Goal: Task Accomplishment & Management: Complete application form

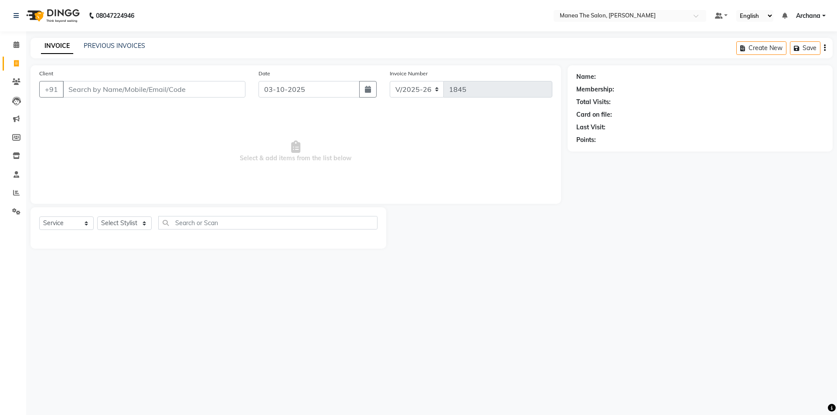
select select "6846"
select select "service"
click at [121, 46] on link "PREVIOUS INVOICES" at bounding box center [114, 46] width 61 height 8
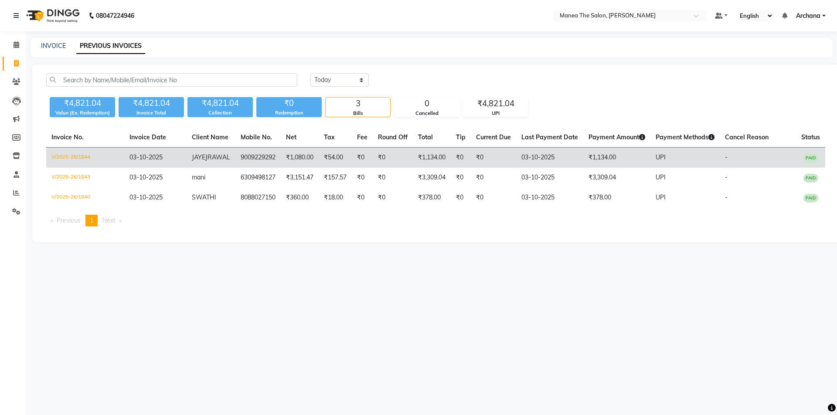
click at [229, 158] on td "JAYEJRAWAL" at bounding box center [211, 158] width 49 height 20
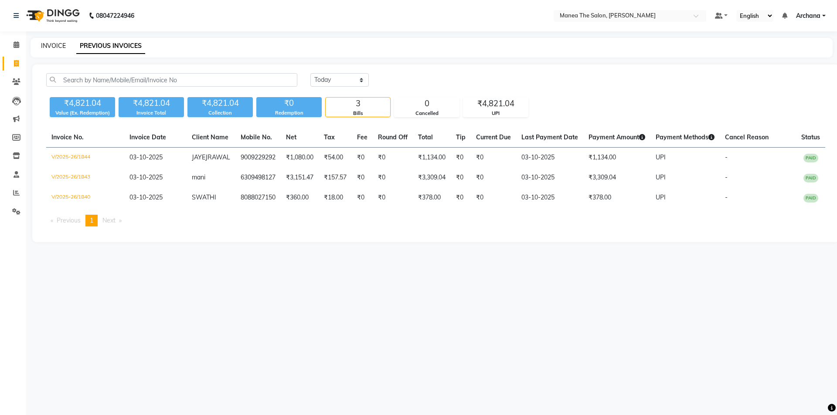
click at [48, 44] on link "INVOICE" at bounding box center [53, 46] width 25 height 8
select select "service"
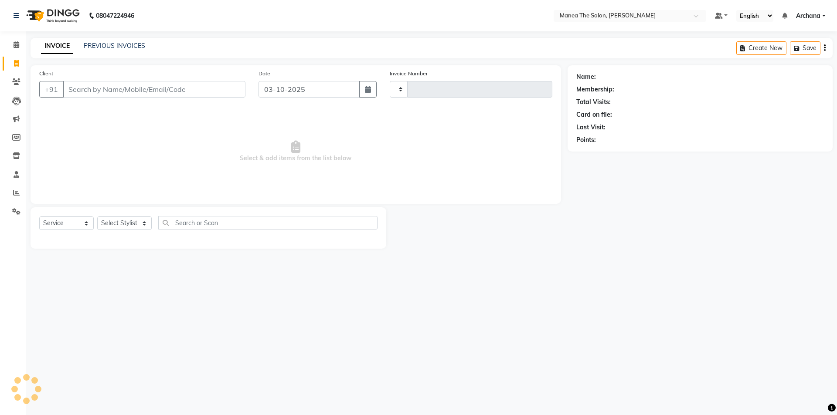
type input "1845"
select select "6846"
click at [113, 224] on select "Select Stylist ANVESH My Mane'a. NARESH nisha Ramu SAHITHI vaishnavi" at bounding box center [124, 224] width 54 height 14
select select "74503"
click at [97, 217] on select "Select Stylist ANVESH My Mane'a. NARESH nisha Ramu SAHITHI vaishnavi" at bounding box center [124, 224] width 54 height 14
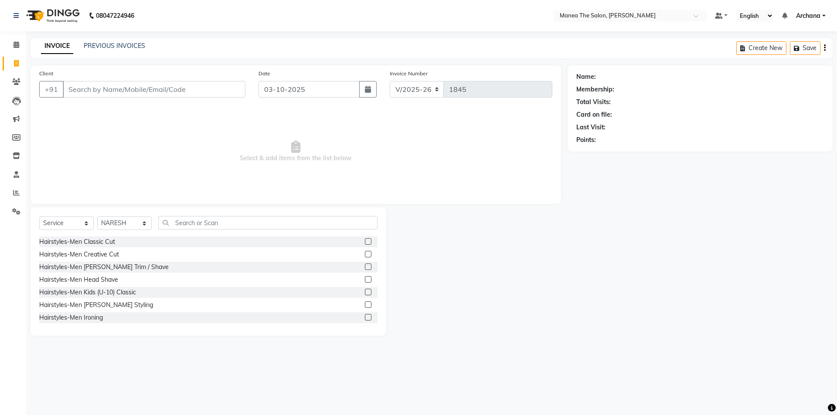
click at [365, 266] on label at bounding box center [368, 267] width 7 height 7
click at [365, 266] on input "checkbox" at bounding box center [368, 268] width 6 height 6
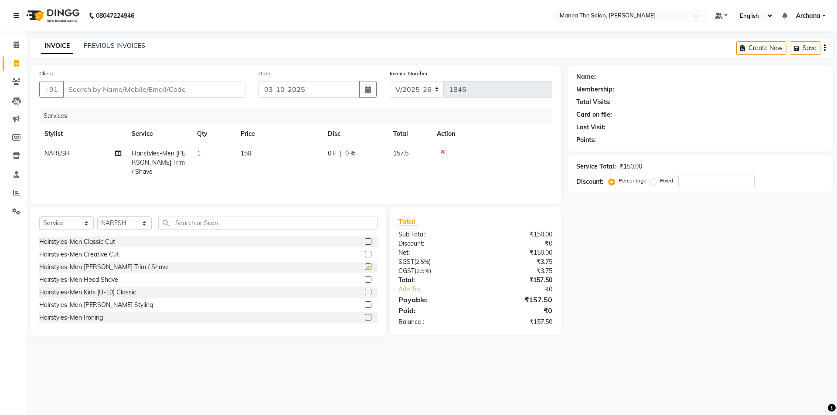
checkbox input "false"
click at [280, 218] on input "text" at bounding box center [267, 223] width 219 height 14
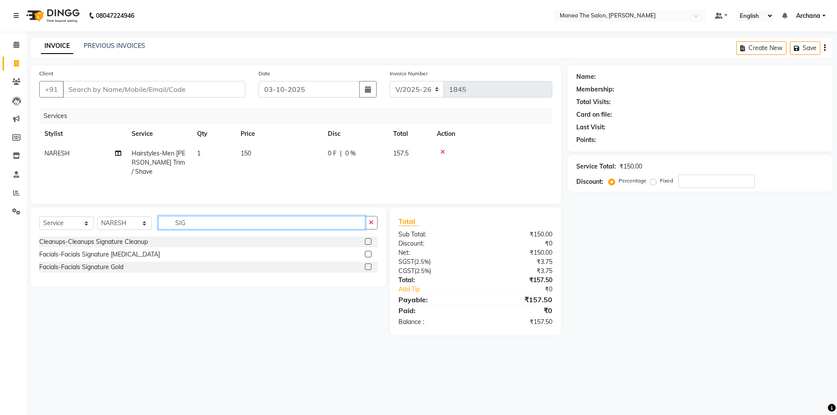
type input "SIG"
click at [368, 253] on label at bounding box center [368, 254] width 7 height 7
click at [368, 253] on input "checkbox" at bounding box center [368, 255] width 6 height 6
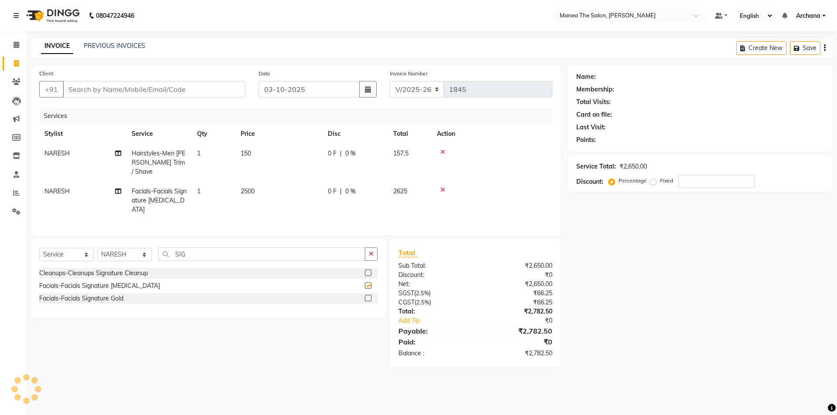
checkbox input "false"
click at [146, 248] on select "Select Stylist ANVESH My Mane'a. NARESH nisha Ramu SAHITHI vaishnavi" at bounding box center [124, 255] width 54 height 14
select select "90346"
click at [97, 248] on select "Select Stylist ANVESH My Mane'a. NARESH nisha Ramu SAHITHI vaishnavi" at bounding box center [124, 255] width 54 height 14
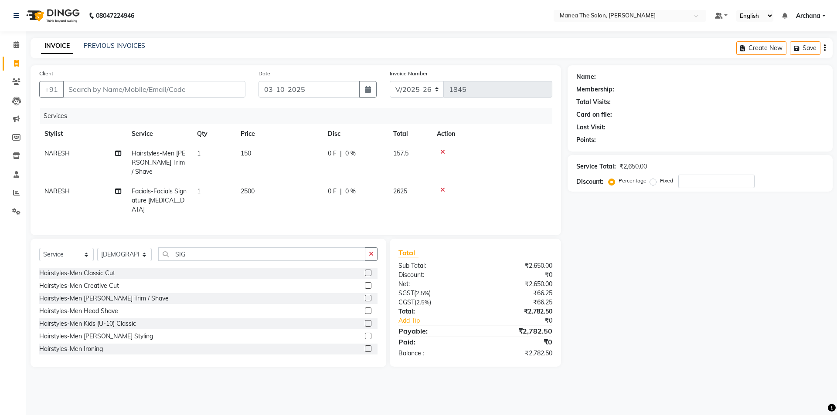
click at [364, 248] on div "SIG" at bounding box center [268, 255] width 219 height 14
click at [371, 251] on icon "button" at bounding box center [371, 254] width 5 height 6
click at [345, 248] on input "text" at bounding box center [267, 255] width 219 height 14
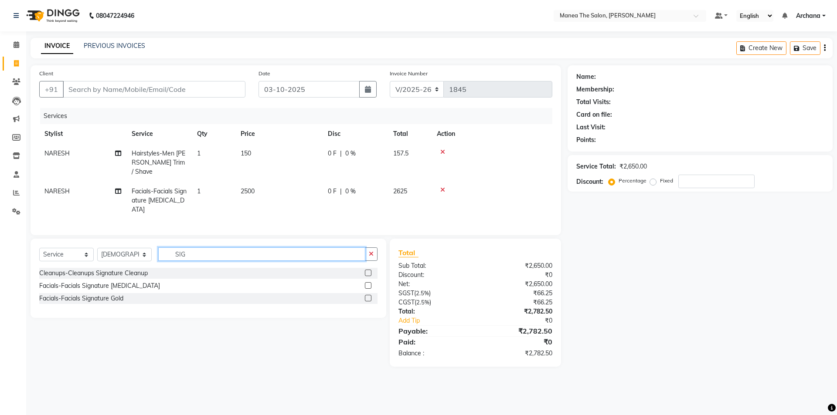
type input "SIG"
click at [367, 282] on label at bounding box center [368, 285] width 7 height 7
click at [367, 283] on input "checkbox" at bounding box center [368, 286] width 6 height 6
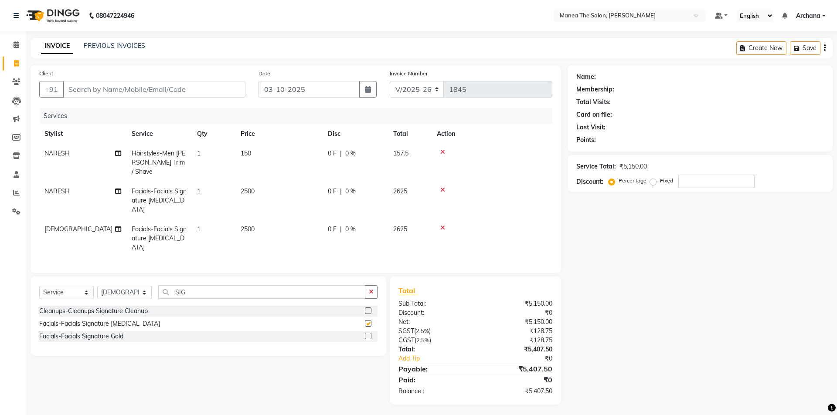
checkbox input "false"
click at [177, 96] on input "Client" at bounding box center [154, 89] width 183 height 17
type input "B"
type input "0"
type input "B"
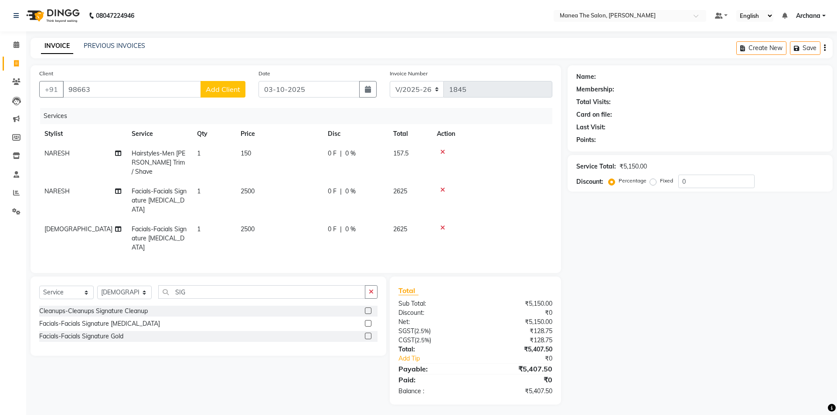
click at [635, 289] on div "Name: Membership: Total Visits: Card on file: Last Visit: Points: Service Total…" at bounding box center [704, 235] width 272 height 340
click at [142, 83] on input "98663" at bounding box center [132, 89] width 138 height 17
click at [126, 110] on ngb-highlight "98663 78428" at bounding box center [117, 109] width 45 height 9
type input "9866378428"
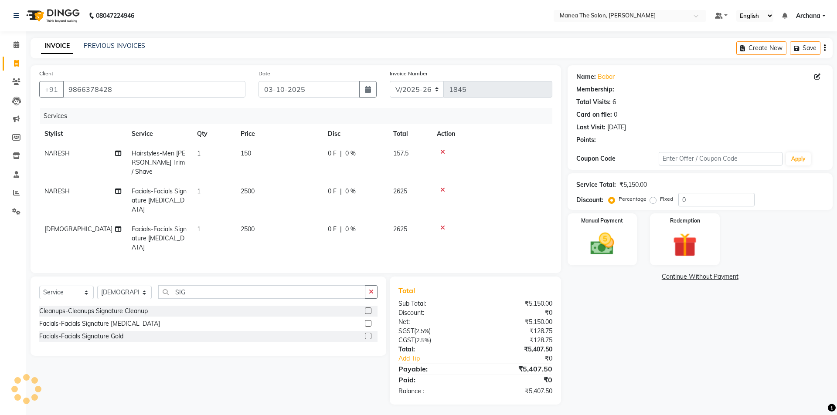
select select "1: Object"
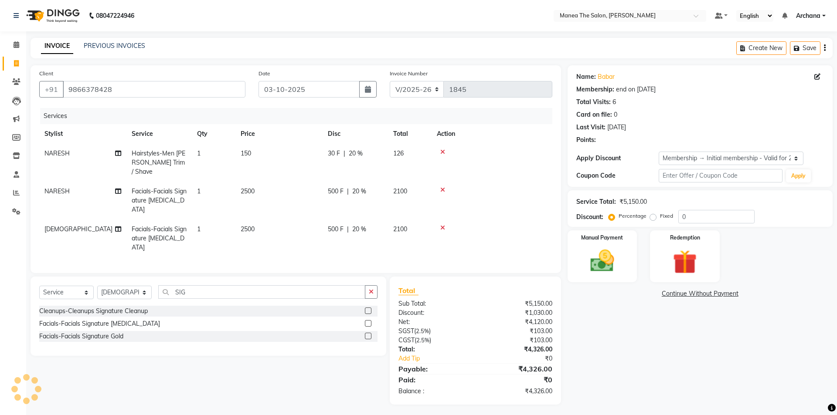
type input "20"
click at [711, 156] on select "Select Membership → Initial membership - Valid for 2 yrs" at bounding box center [731, 159] width 145 height 14
select select "0:"
click at [659, 152] on select "Select Membership → Initial membership - Valid for 2 yrs" at bounding box center [731, 159] width 145 height 14
type input "0"
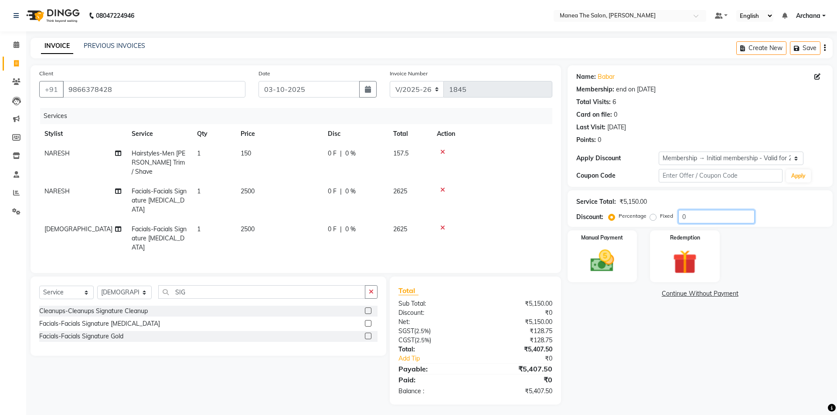
click at [704, 216] on input "0" at bounding box center [716, 217] width 76 height 14
type input "15"
click at [611, 260] on img at bounding box center [602, 261] width 41 height 29
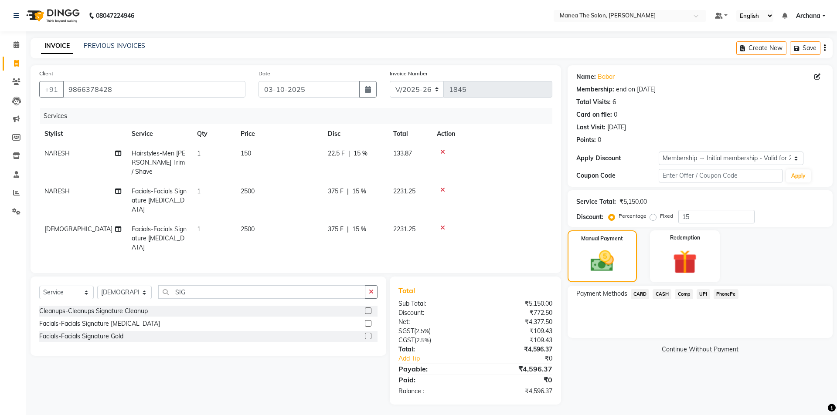
click at [638, 292] on span "CARD" at bounding box center [640, 294] width 19 height 10
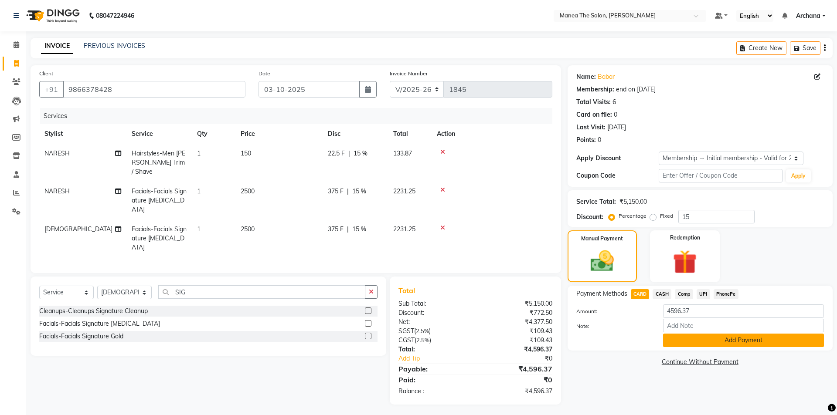
click at [674, 335] on button "Add Payment" at bounding box center [743, 341] width 161 height 14
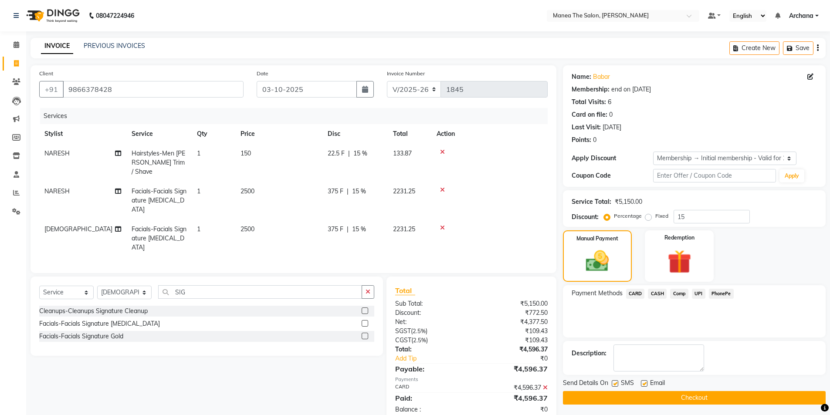
click at [686, 394] on button "Checkout" at bounding box center [694, 398] width 263 height 14
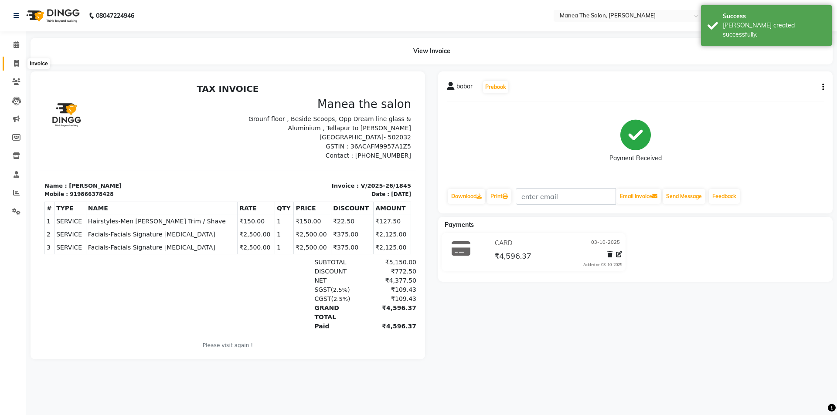
click at [18, 60] on icon at bounding box center [16, 63] width 5 height 7
select select "service"
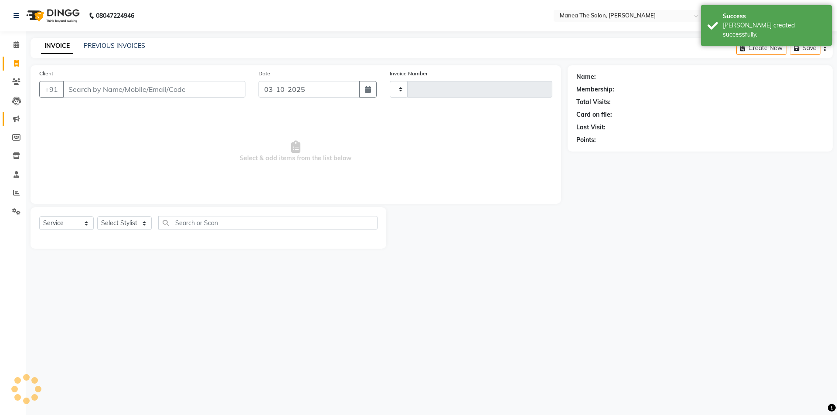
type input "1846"
select select "6846"
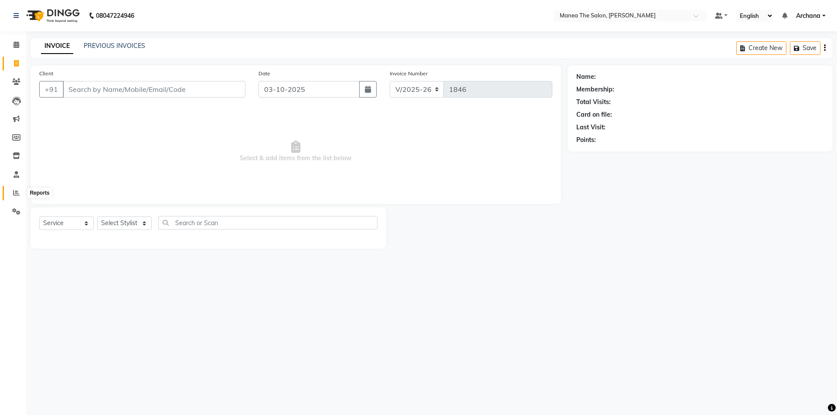
click at [17, 191] on icon at bounding box center [16, 193] width 7 height 7
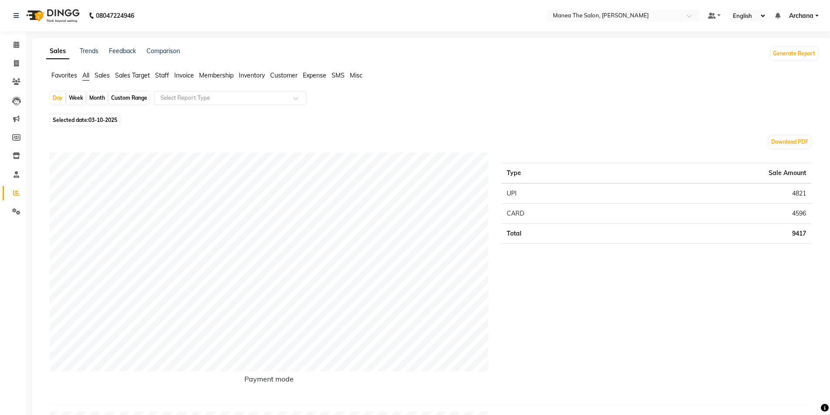
click at [161, 74] on span "Staff" at bounding box center [162, 75] width 14 height 8
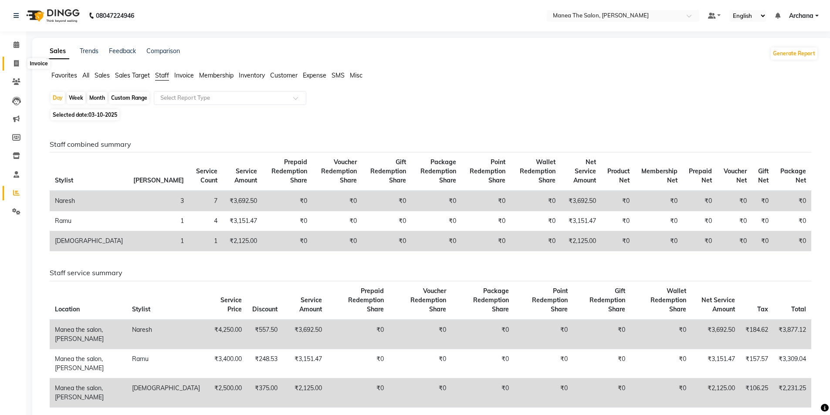
click at [15, 59] on span at bounding box center [16, 64] width 15 height 10
select select "service"
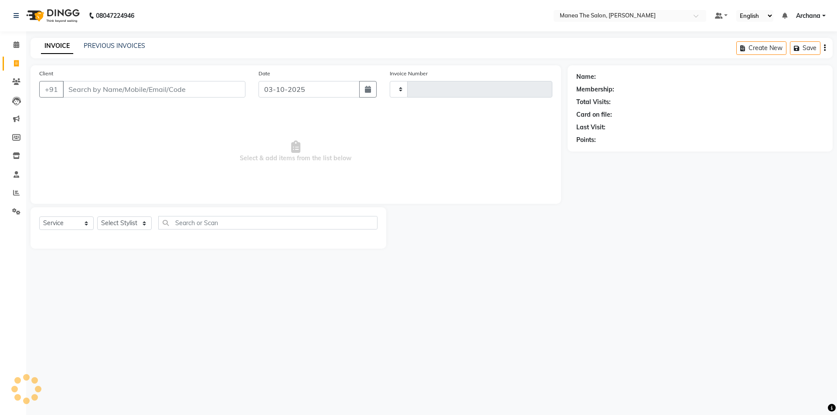
type input "1846"
select select "6846"
click at [97, 44] on link "PREVIOUS INVOICES" at bounding box center [114, 46] width 61 height 8
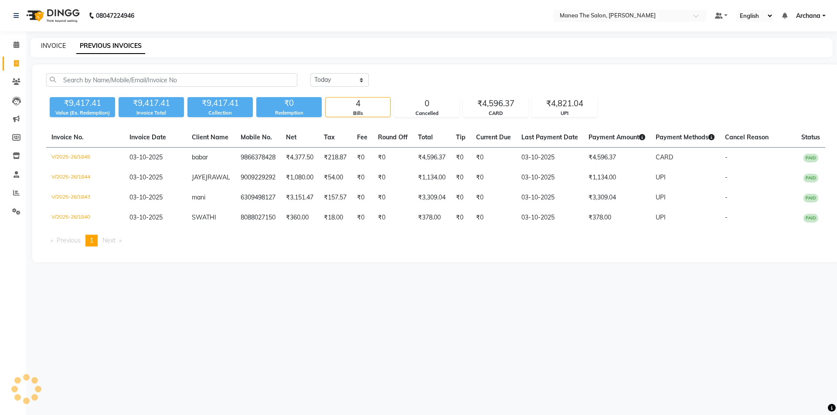
click at [58, 44] on link "INVOICE" at bounding box center [53, 46] width 25 height 8
select select "service"
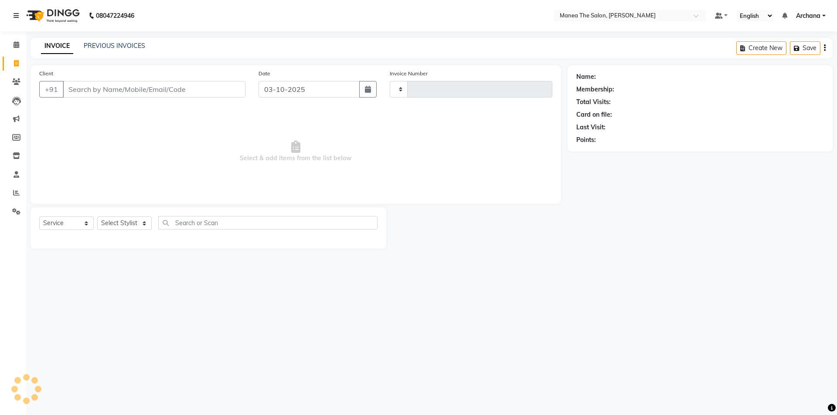
click at [491, 347] on div "08047224946 Select Location × Manea The Salon, Osman Nagar Default Panel My Pan…" at bounding box center [418, 207] width 837 height 415
type input "1846"
select select "6846"
click at [122, 221] on select "Select Stylist" at bounding box center [124, 224] width 54 height 14
click at [143, 224] on select "Select Stylist" at bounding box center [124, 224] width 54 height 14
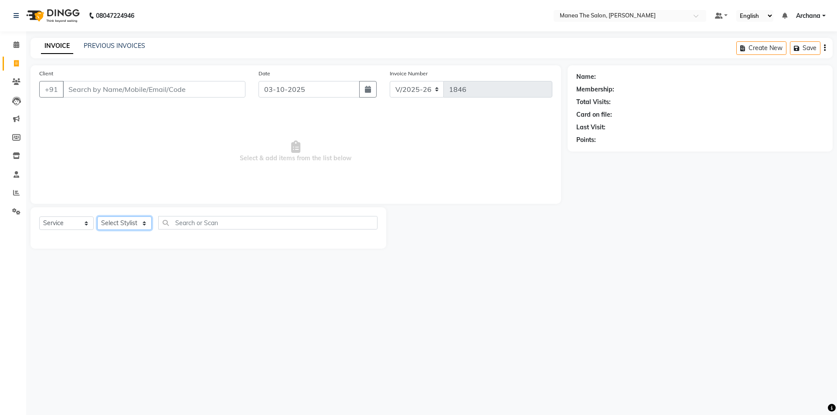
click at [143, 224] on select "Select Stylist" at bounding box center [124, 224] width 54 height 14
select select "77516"
click at [97, 217] on select "Select Stylist ANVESH My Mane'a. NARESH nisha Ramu SAHITHI vaishnavi" at bounding box center [124, 224] width 54 height 14
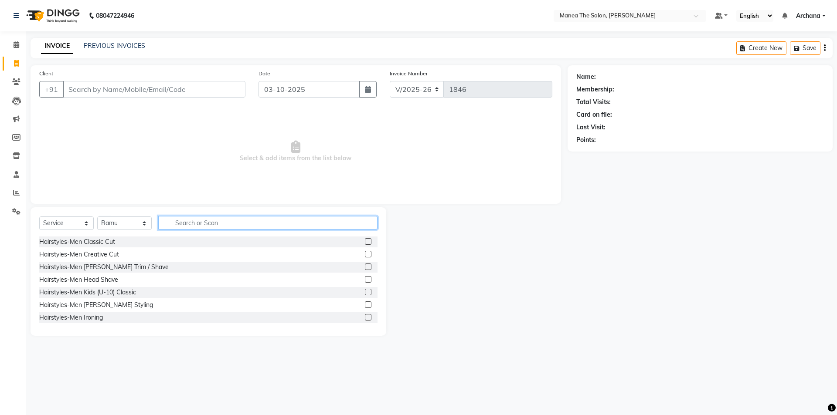
click at [298, 222] on input "text" at bounding box center [267, 223] width 219 height 14
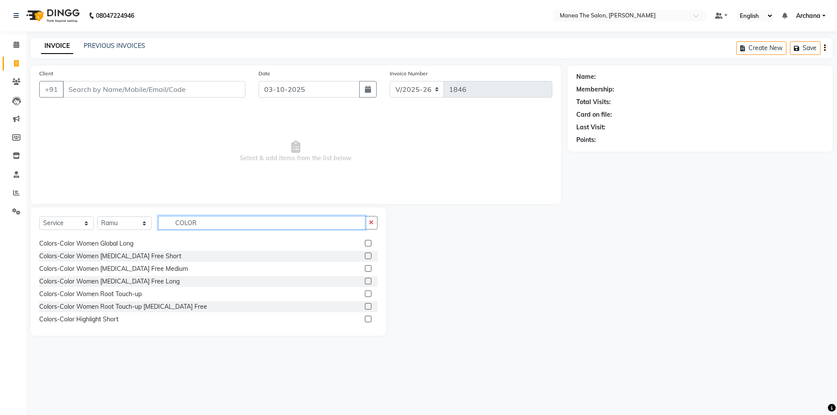
scroll to position [87, 0]
type input "COLOR"
click at [365, 308] on label at bounding box center [368, 306] width 7 height 7
click at [365, 308] on input "checkbox" at bounding box center [368, 307] width 6 height 6
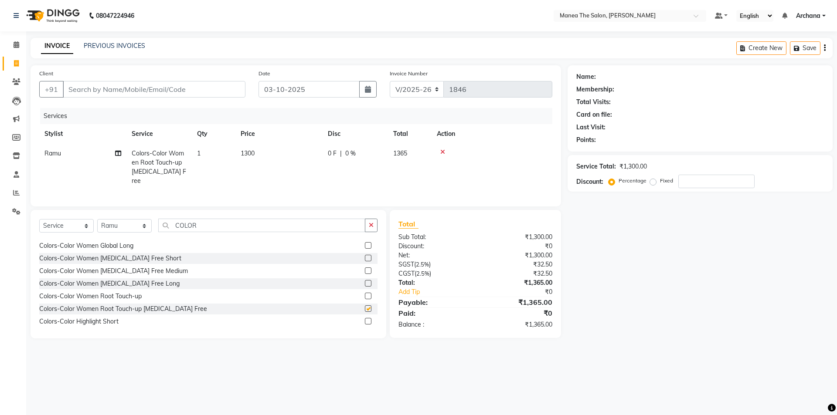
checkbox input "false"
click at [375, 222] on button "button" at bounding box center [371, 226] width 13 height 14
click at [356, 222] on input "text" at bounding box center [267, 226] width 219 height 14
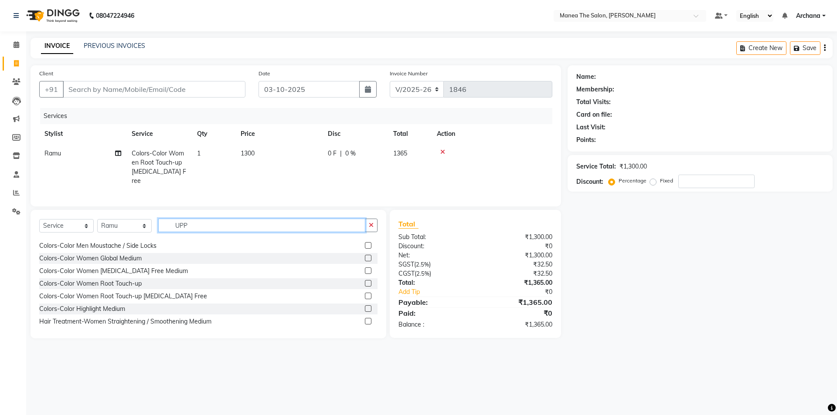
scroll to position [0, 0]
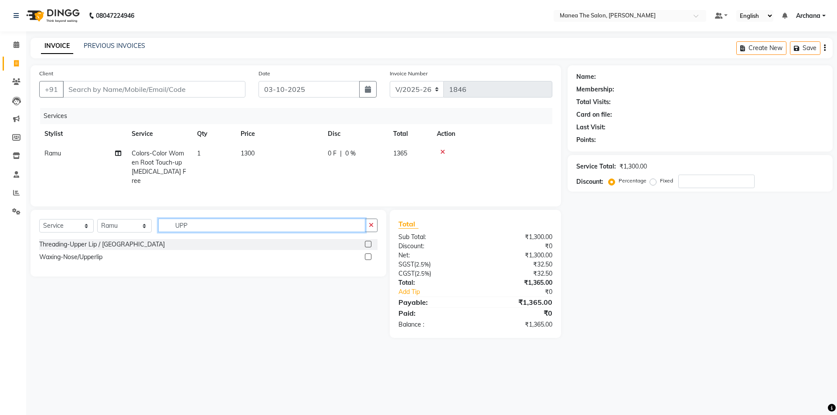
type input "UPP"
click at [368, 242] on label at bounding box center [368, 244] width 7 height 7
click at [368, 242] on input "checkbox" at bounding box center [368, 245] width 6 height 6
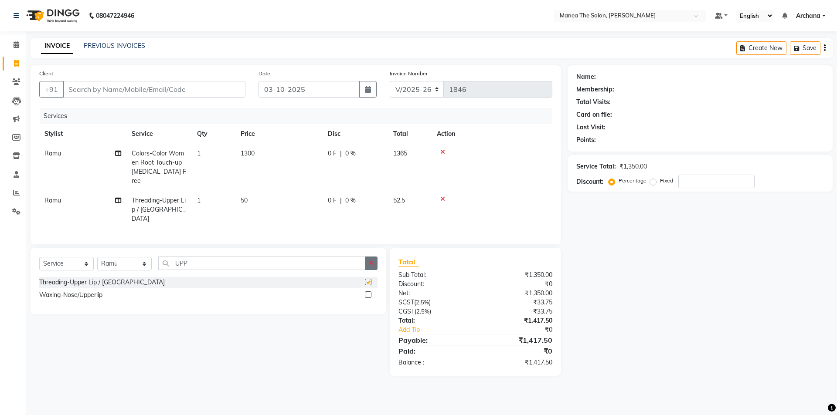
checkbox input "false"
click at [371, 260] on icon "button" at bounding box center [371, 263] width 5 height 6
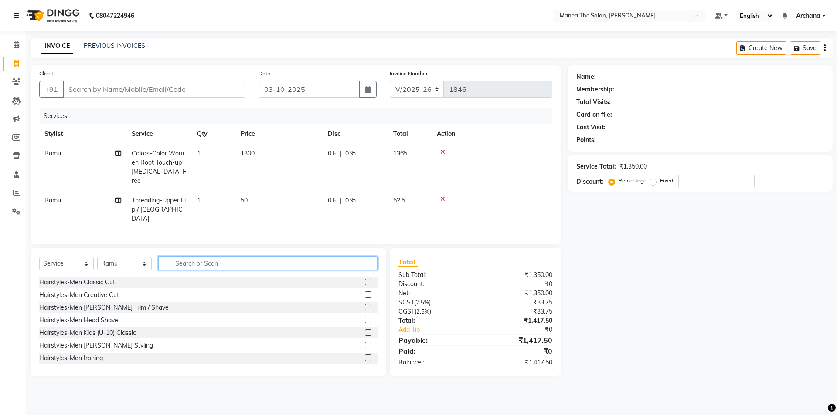
click at [358, 257] on input "text" at bounding box center [267, 264] width 219 height 14
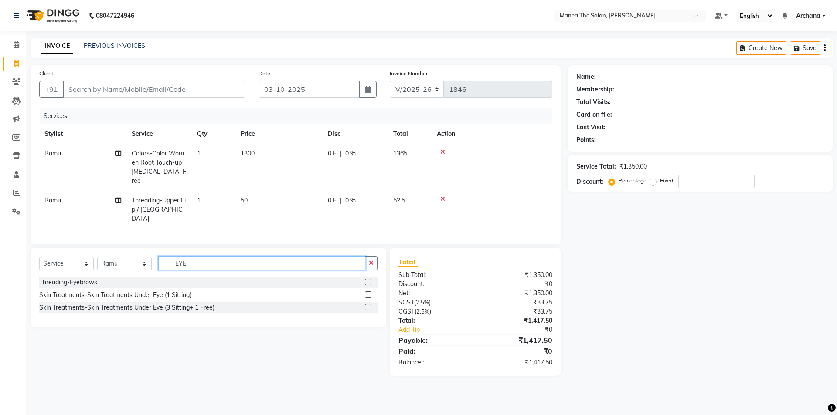
type input "EYE"
click at [370, 279] on label at bounding box center [368, 282] width 7 height 7
click at [370, 280] on input "checkbox" at bounding box center [368, 283] width 6 height 6
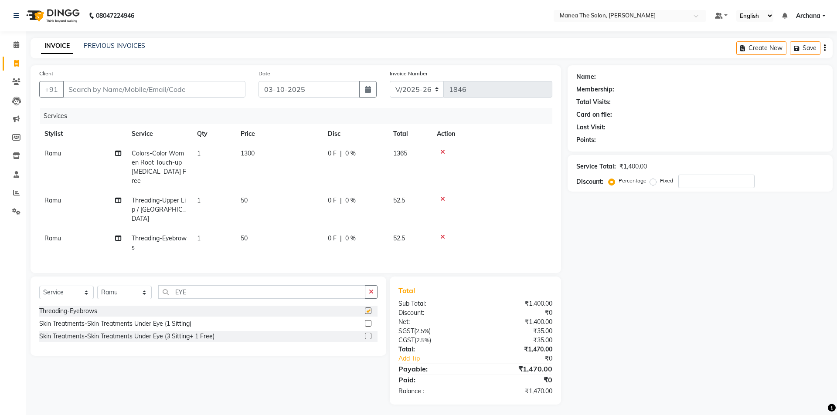
checkbox input "false"
click at [371, 289] on icon "button" at bounding box center [371, 292] width 5 height 6
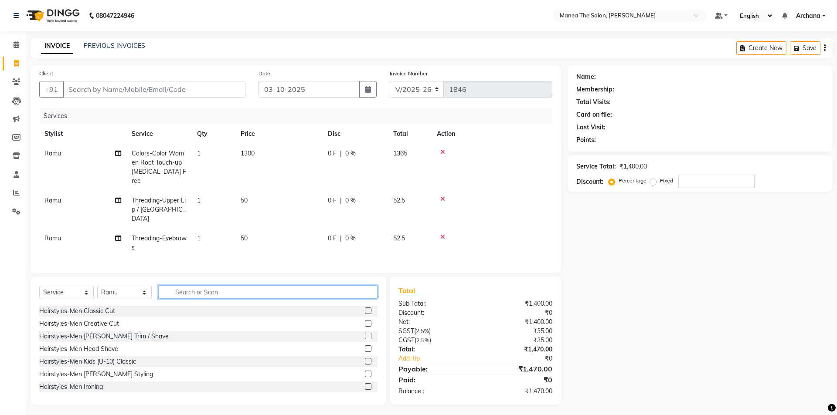
click at [347, 286] on input "text" at bounding box center [267, 293] width 219 height 14
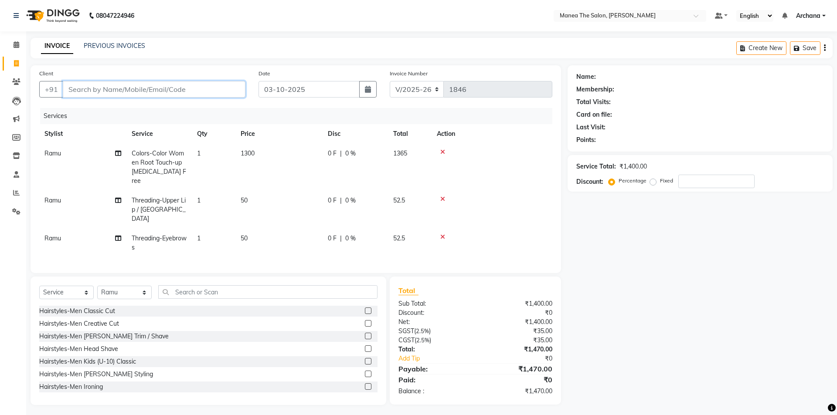
click at [166, 88] on input "Client" at bounding box center [154, 89] width 183 height 17
type input "9"
type input "0"
click at [159, 88] on input "997119221" at bounding box center [132, 89] width 138 height 17
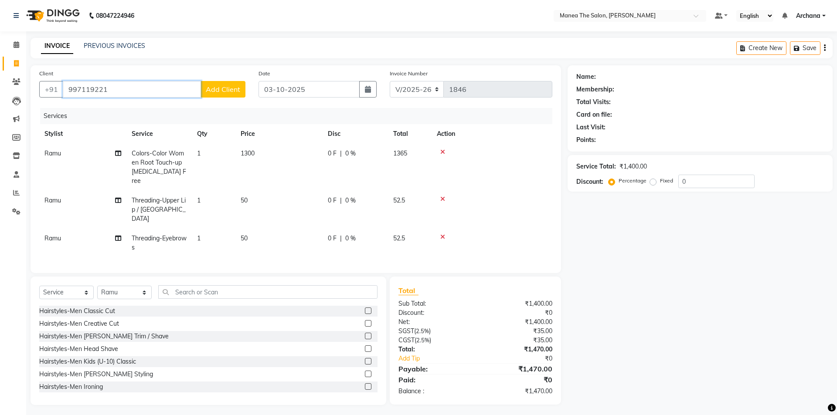
click at [159, 88] on input "997119221" at bounding box center [132, 89] width 138 height 17
click at [141, 90] on input "997119221" at bounding box center [132, 89] width 138 height 17
drag, startPoint x: 123, startPoint y: 88, endPoint x: 67, endPoint y: 92, distance: 56.4
click at [67, 92] on input "9971192218" at bounding box center [132, 89] width 138 height 17
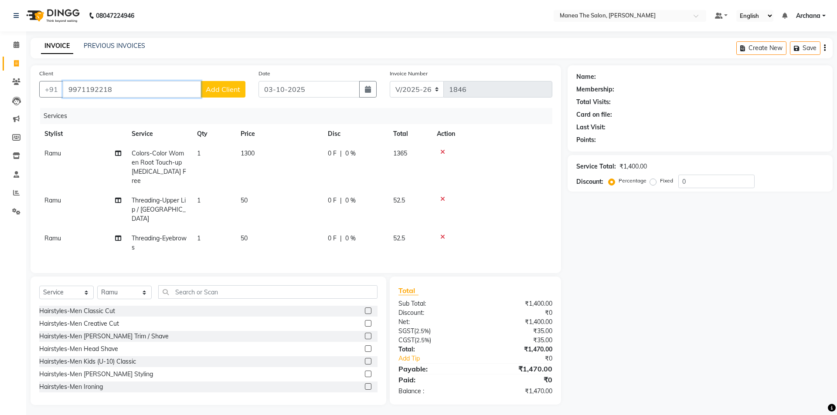
click at [128, 85] on input "9971192218" at bounding box center [132, 89] width 138 height 17
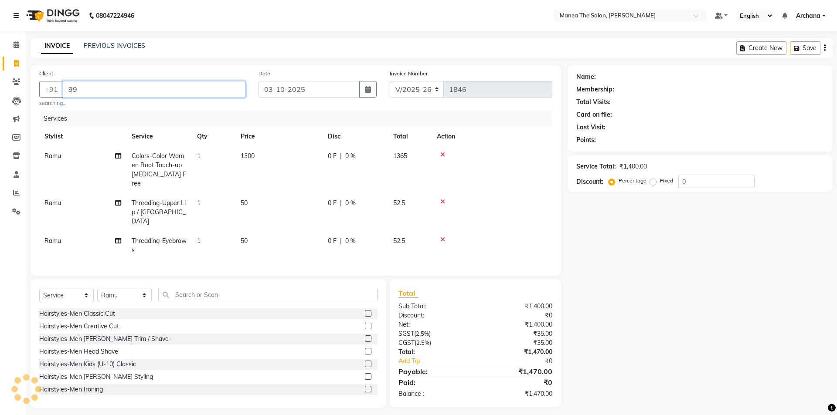
type input "9"
click at [136, 111] on span "93545" at bounding box center [144, 109] width 22 height 9
type input "9354507984"
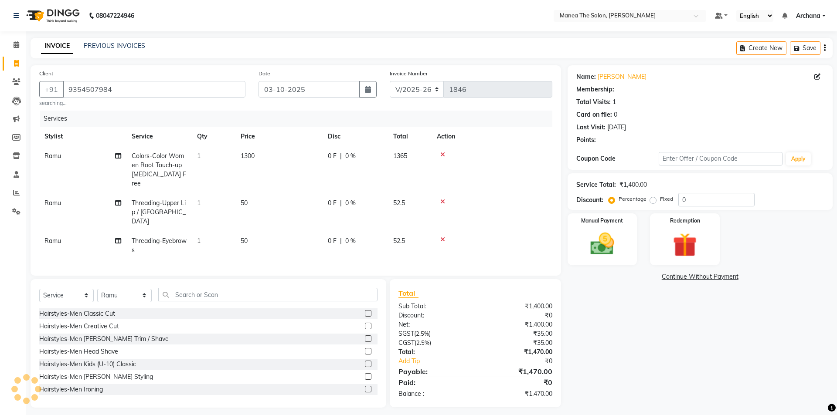
select select "1: Object"
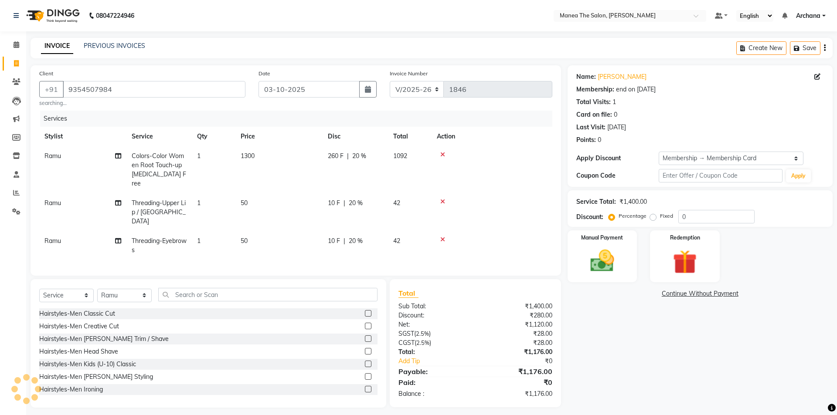
type input "20"
click at [707, 155] on select "Select Membership → Membership Card" at bounding box center [731, 159] width 145 height 14
select select "0:"
click at [659, 152] on select "Select Membership → Membership Card" at bounding box center [731, 159] width 145 height 14
type input "0"
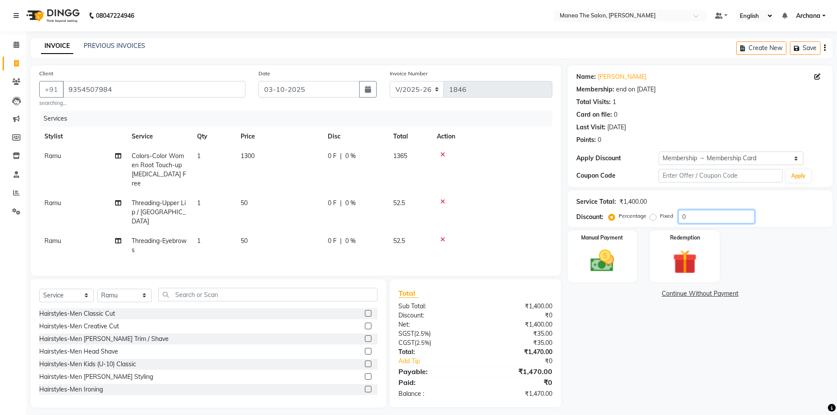
click at [689, 219] on input "0" at bounding box center [716, 217] width 76 height 14
type input "4.76"
click at [612, 271] on img at bounding box center [602, 261] width 41 height 29
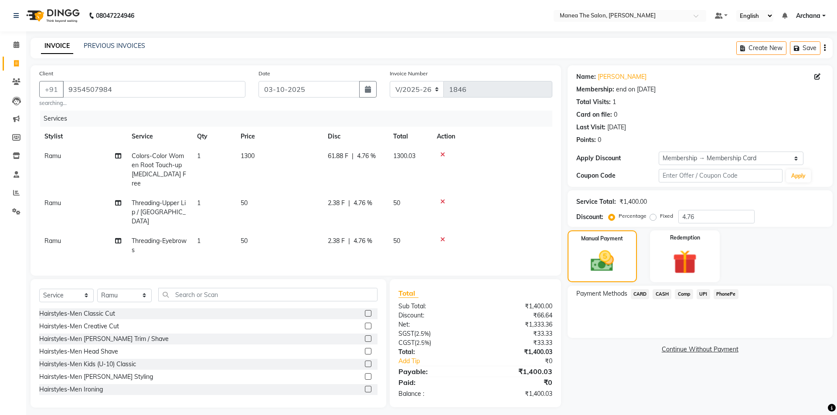
click at [704, 295] on span "UPI" at bounding box center [704, 294] width 14 height 10
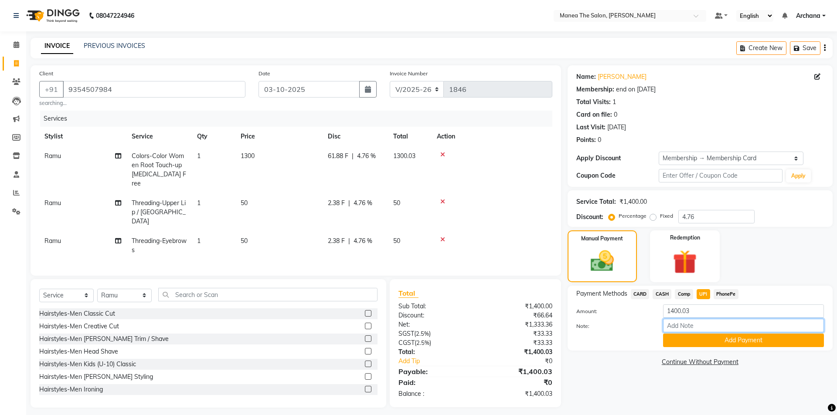
click at [696, 327] on input "Note:" at bounding box center [743, 326] width 161 height 14
type input "UPI"
click at [732, 341] on button "Add Payment" at bounding box center [743, 341] width 161 height 14
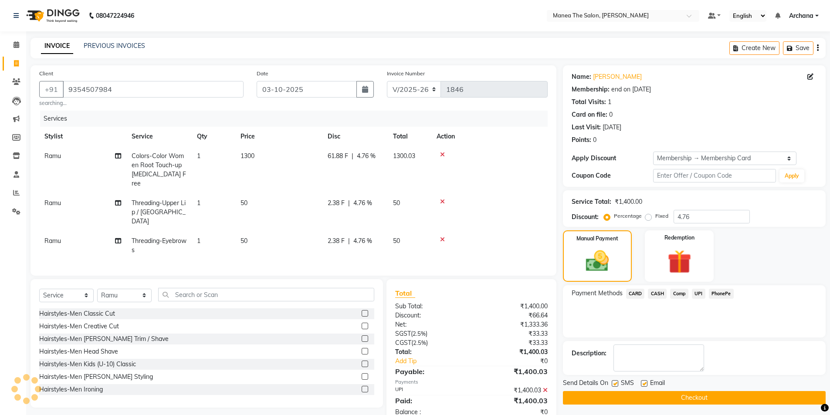
click at [692, 398] on button "Checkout" at bounding box center [694, 398] width 263 height 14
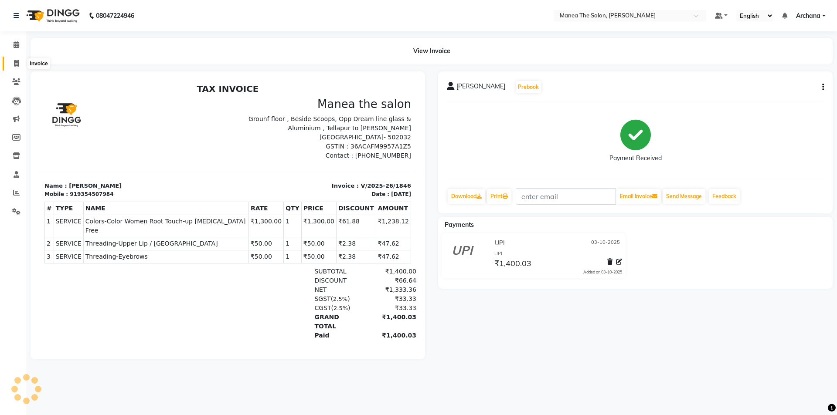
click at [19, 64] on icon at bounding box center [16, 63] width 5 height 7
select select "service"
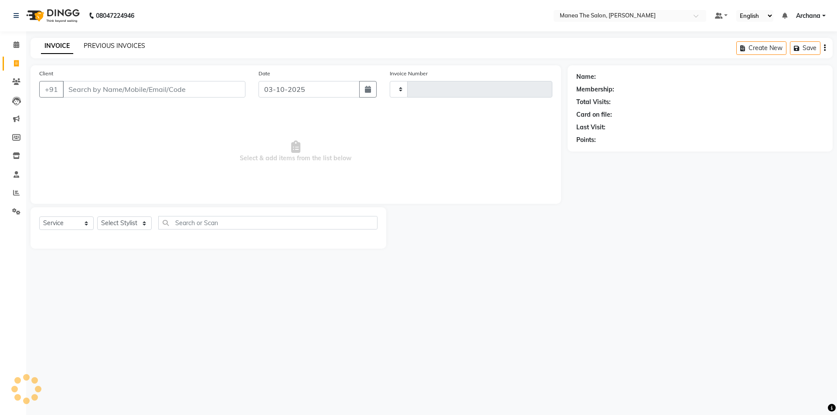
click at [108, 44] on link "PREVIOUS INVOICES" at bounding box center [114, 46] width 61 height 8
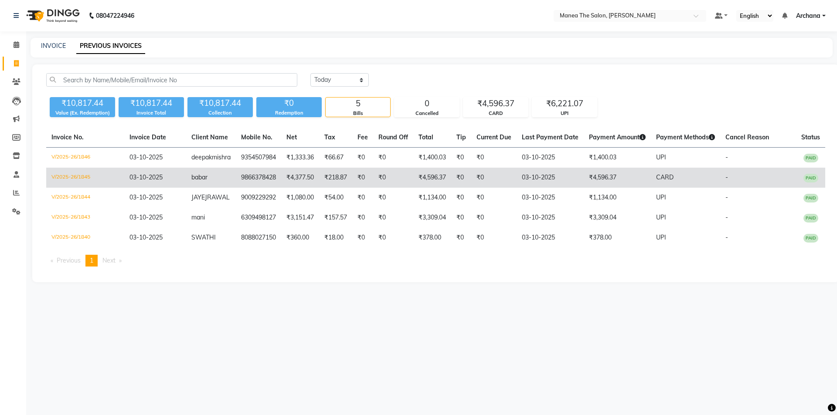
click at [276, 188] on td "9866378428" at bounding box center [258, 178] width 45 height 20
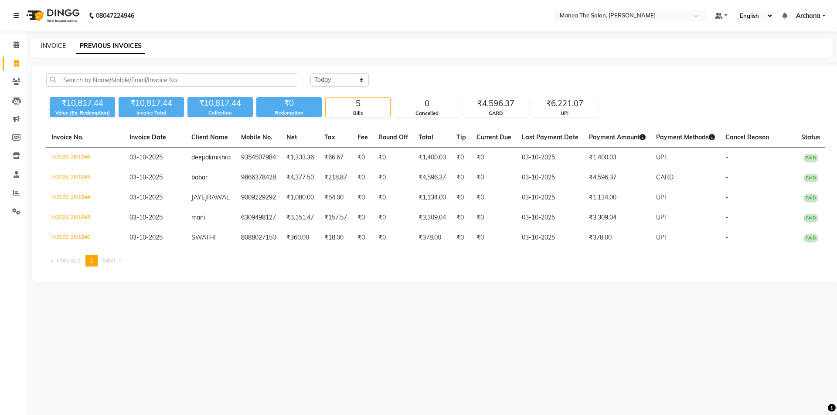
click at [49, 44] on link "INVOICE" at bounding box center [53, 46] width 25 height 8
select select "service"
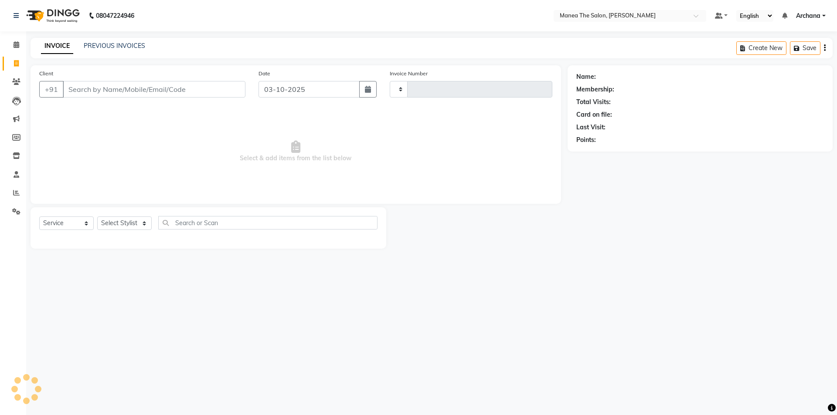
type input "1847"
select select "6846"
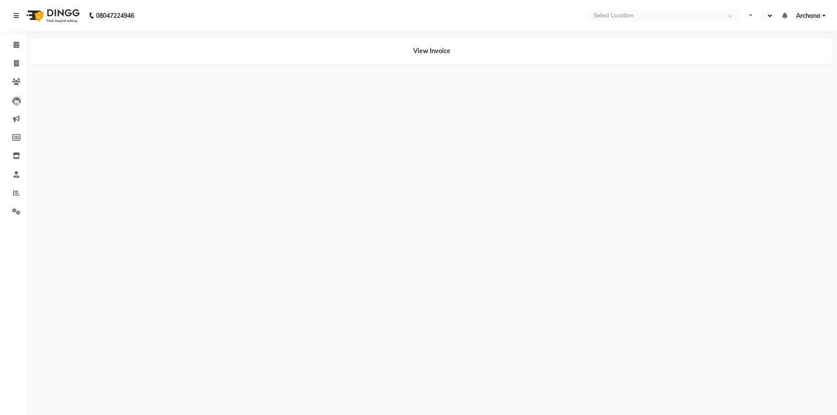
select select "en"
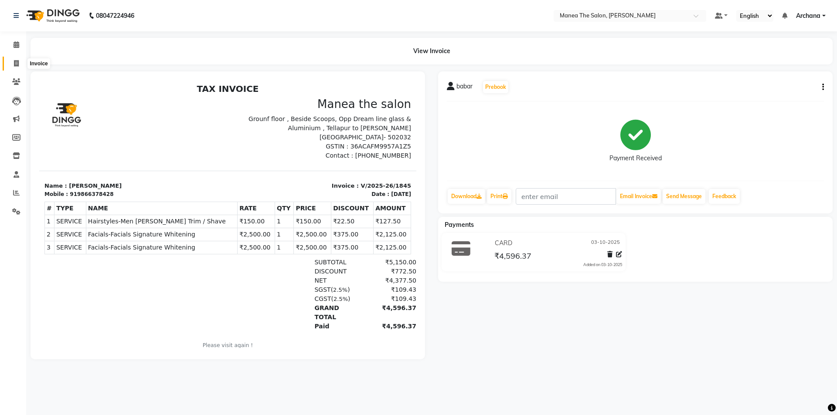
click at [14, 61] on icon at bounding box center [16, 63] width 5 height 7
select select "service"
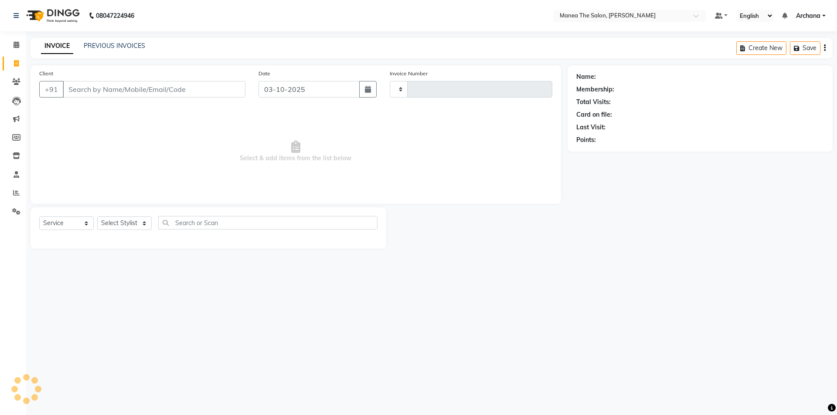
type input "1847"
select select "6846"
